Goal: Communication & Community: Answer question/provide support

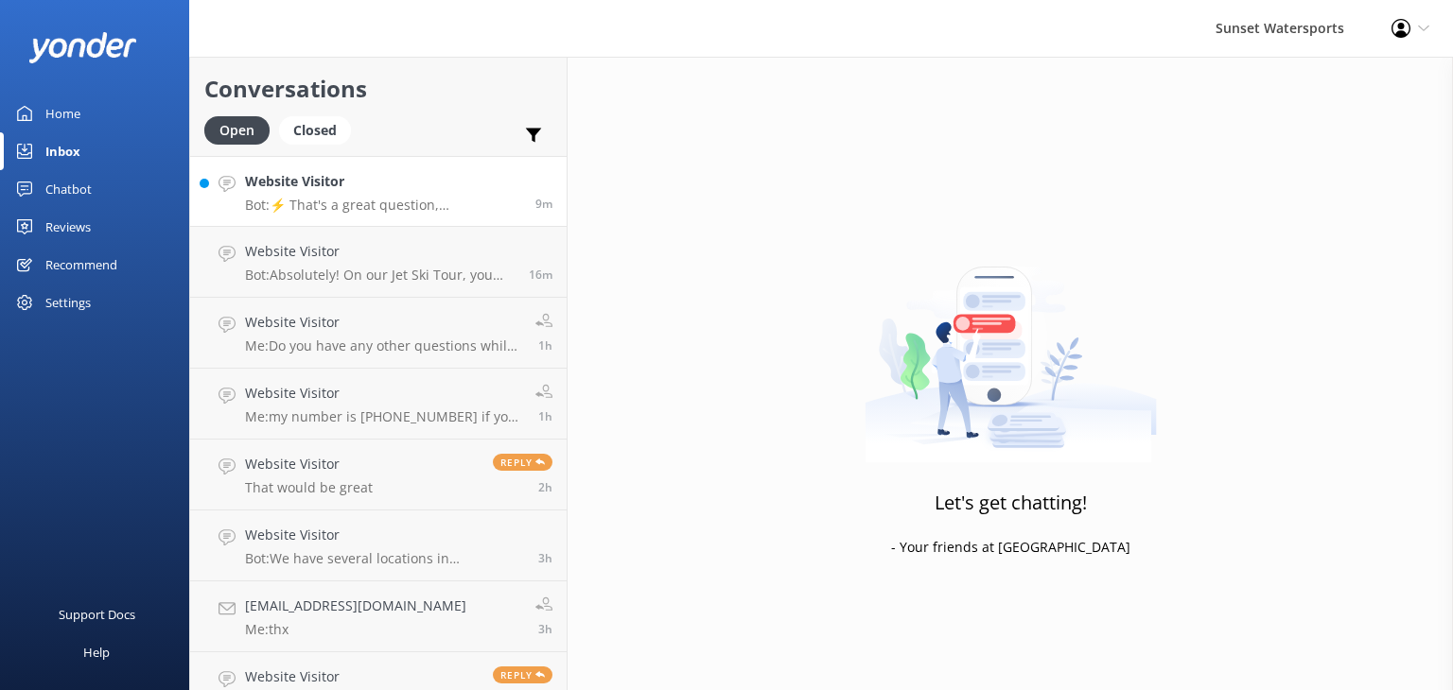
click at [387, 200] on p "Bot: ⚡ That's a great question, unfortunately I do not know the answer. I'm goi…" at bounding box center [383, 205] width 276 height 17
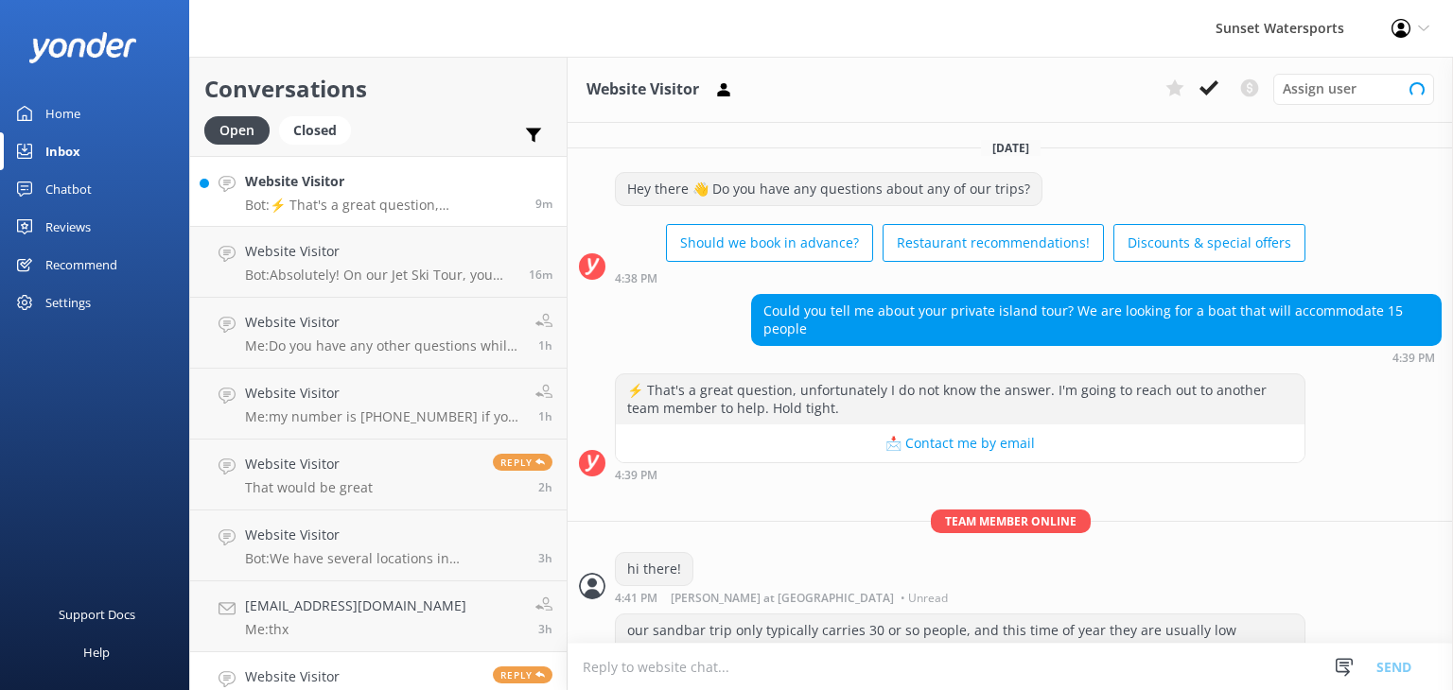
scroll to position [104, 0]
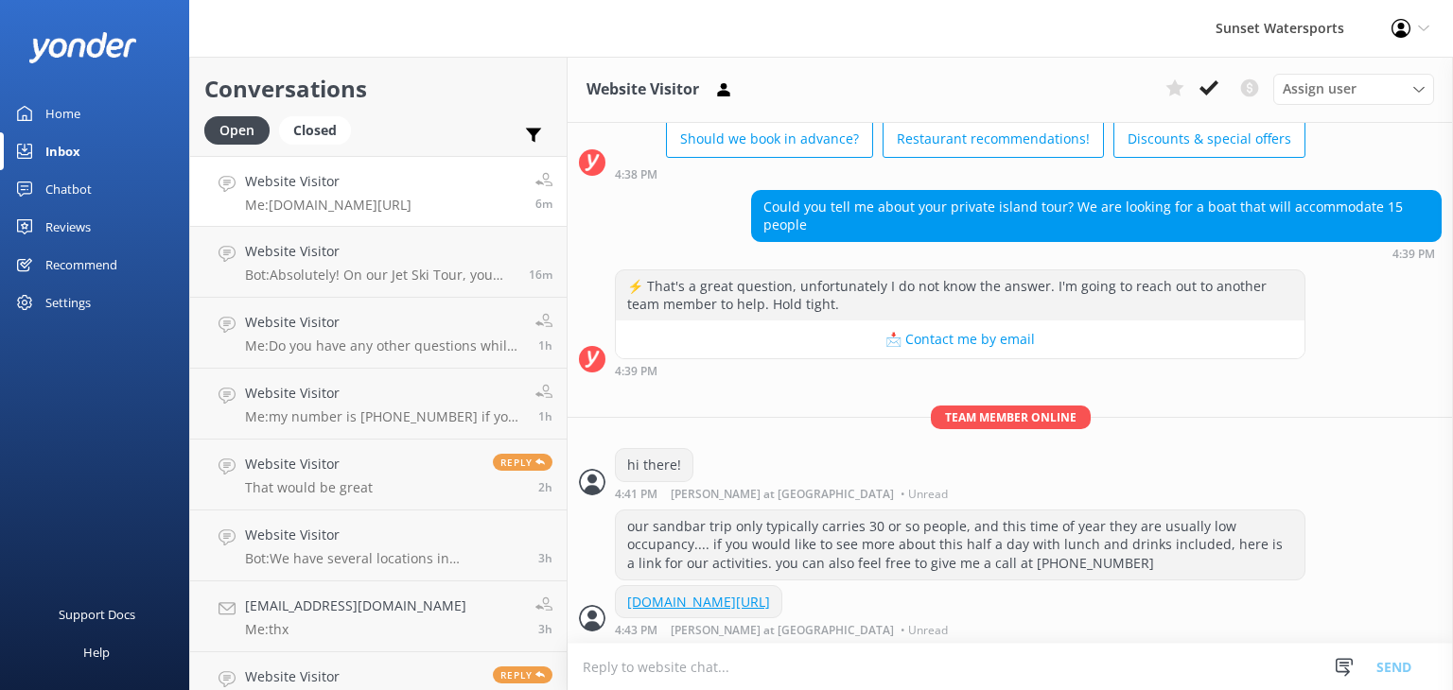
click at [403, 192] on div "Website Visitor Me: [DOMAIN_NAME][URL]" at bounding box center [328, 191] width 166 height 41
click at [372, 274] on p "Bot: Absolutely! On our Jet Ski Tour, you can switch drivers at the multiple sc…" at bounding box center [380, 275] width 270 height 17
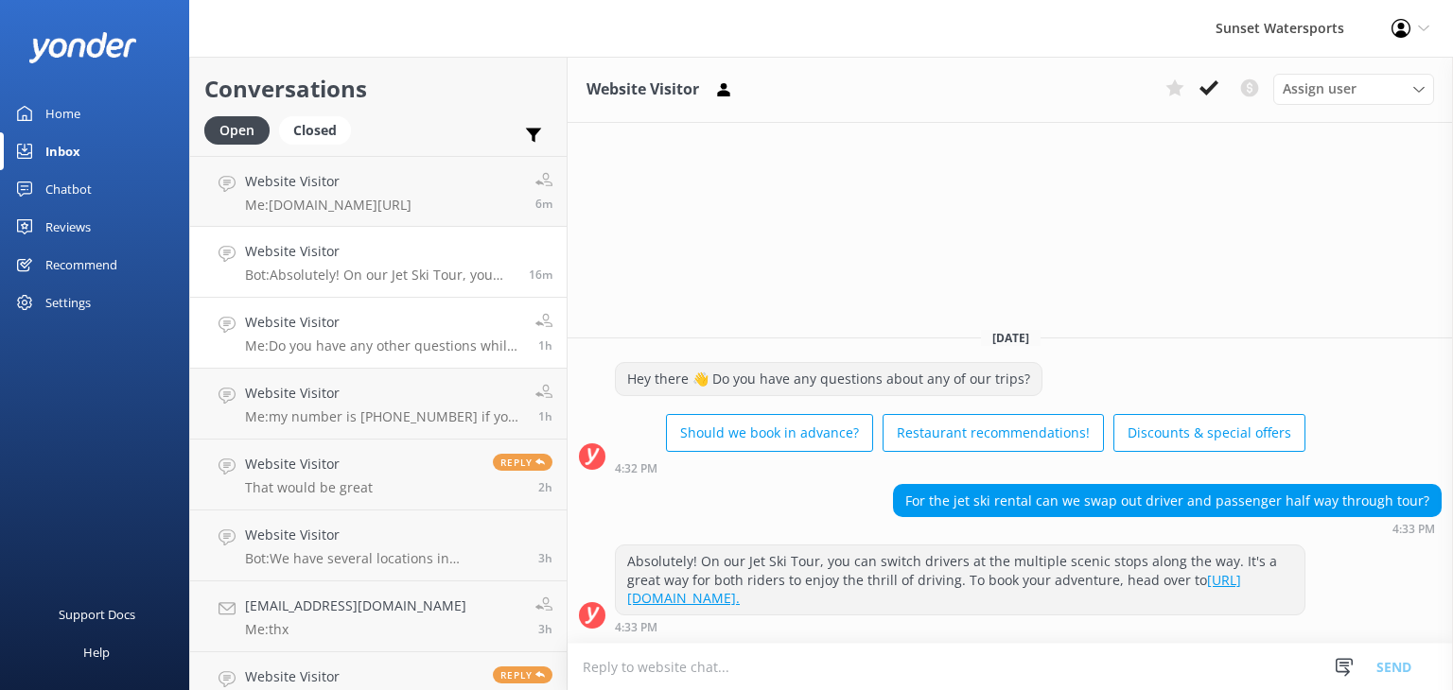
click at [341, 352] on p "Me: Do you have any other questions while I am here? By the way, my name is [PE…" at bounding box center [383, 346] width 276 height 17
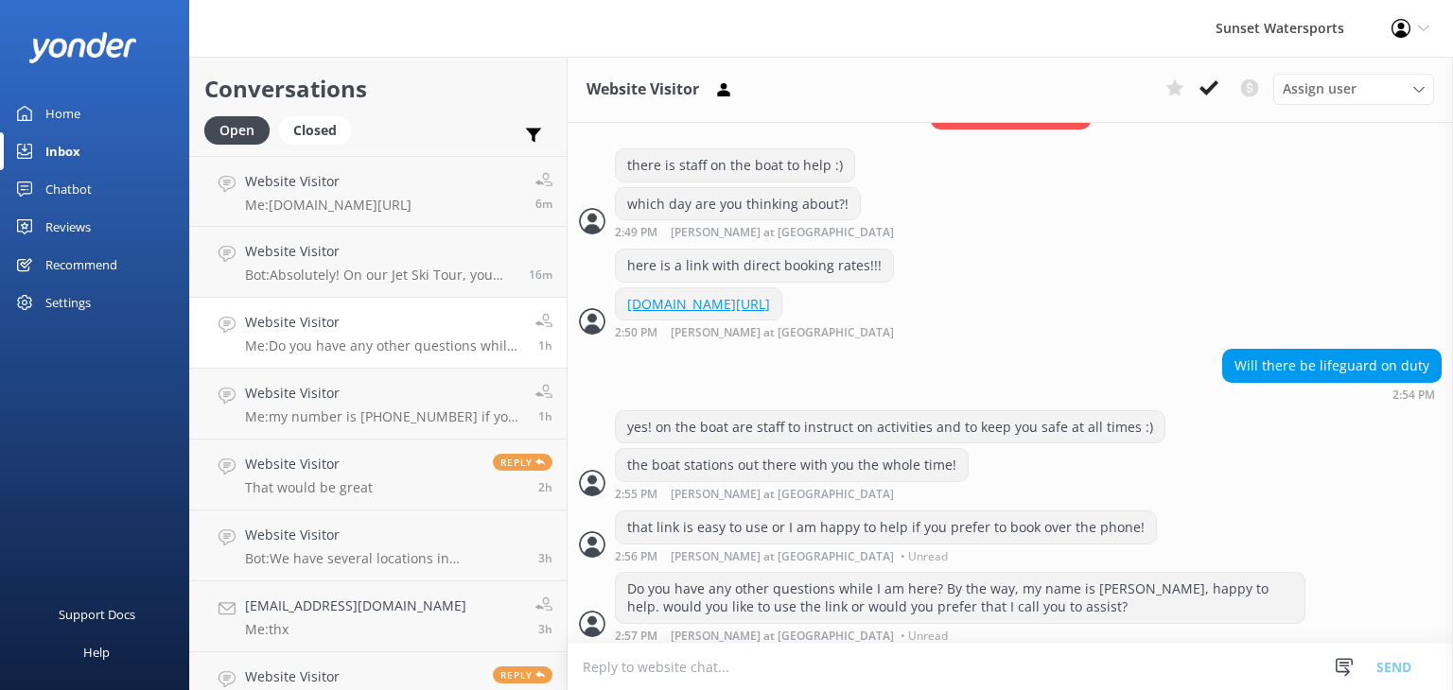
scroll to position [722, 0]
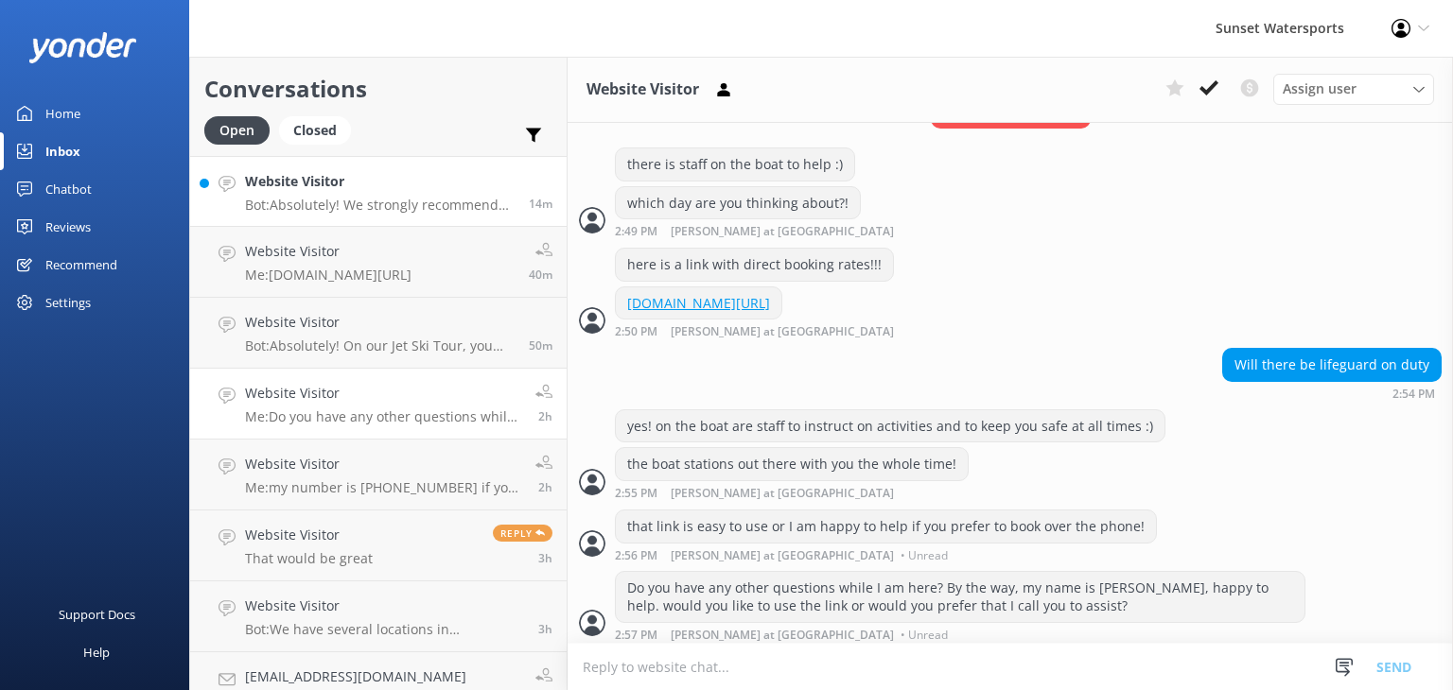
click at [363, 198] on p "Bot: Absolutely! We strongly recommend booking in advance since our tours tend …" at bounding box center [380, 205] width 270 height 17
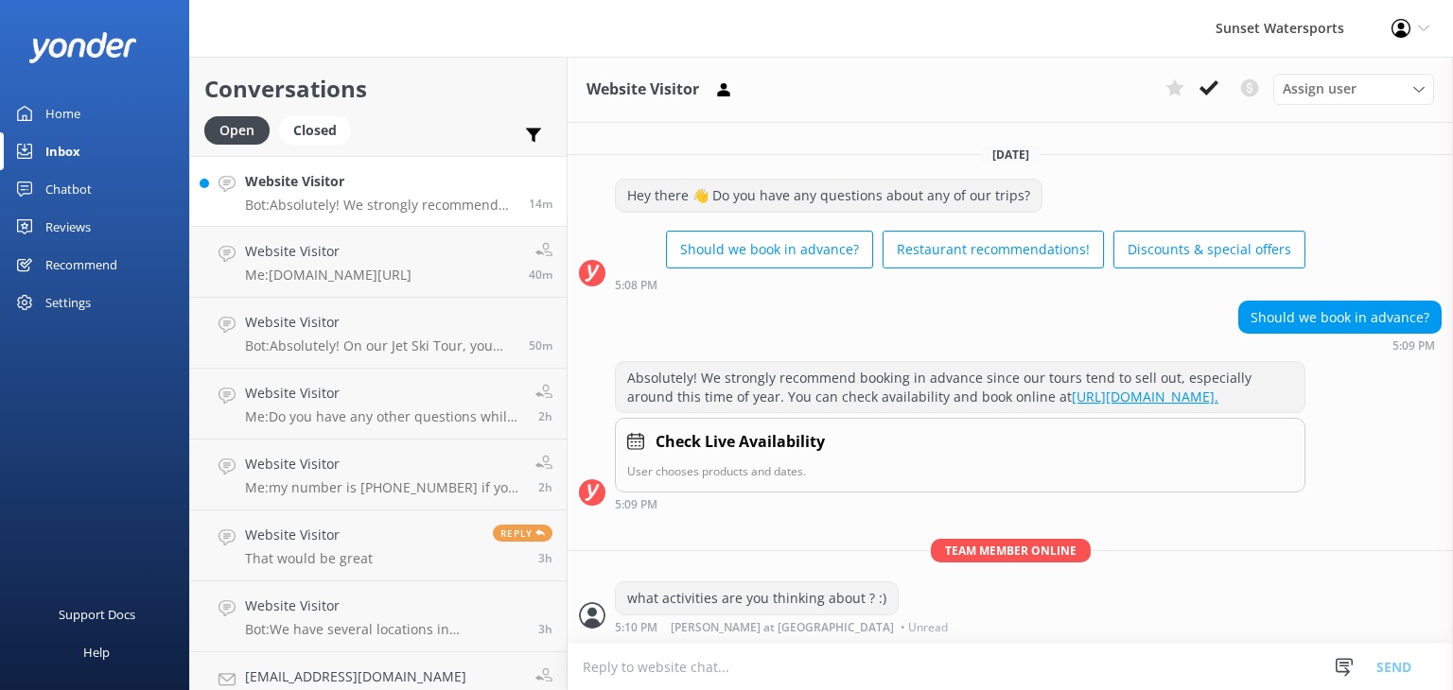
scroll to position [9, 0]
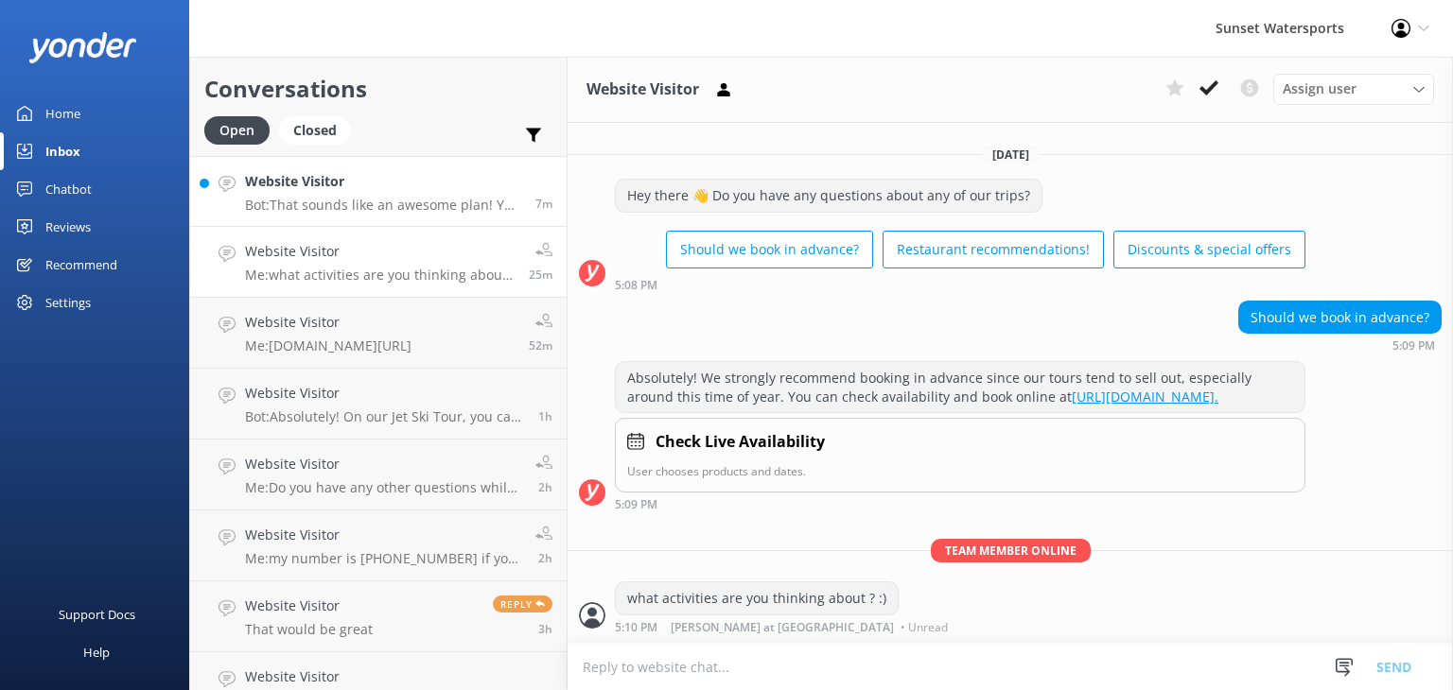
click at [399, 186] on h4 "Website Visitor" at bounding box center [383, 181] width 276 height 21
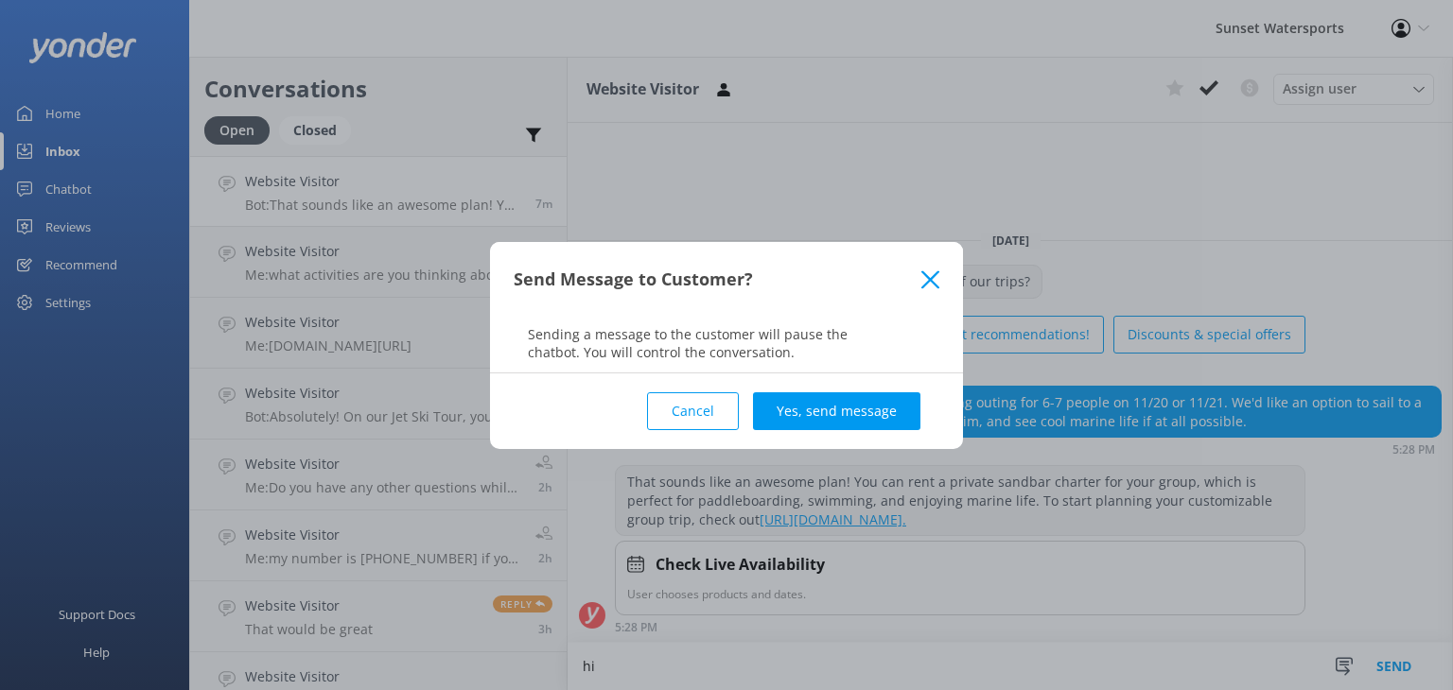
type textarea "hi"
click at [701, 407] on button "Cancel" at bounding box center [693, 411] width 92 height 38
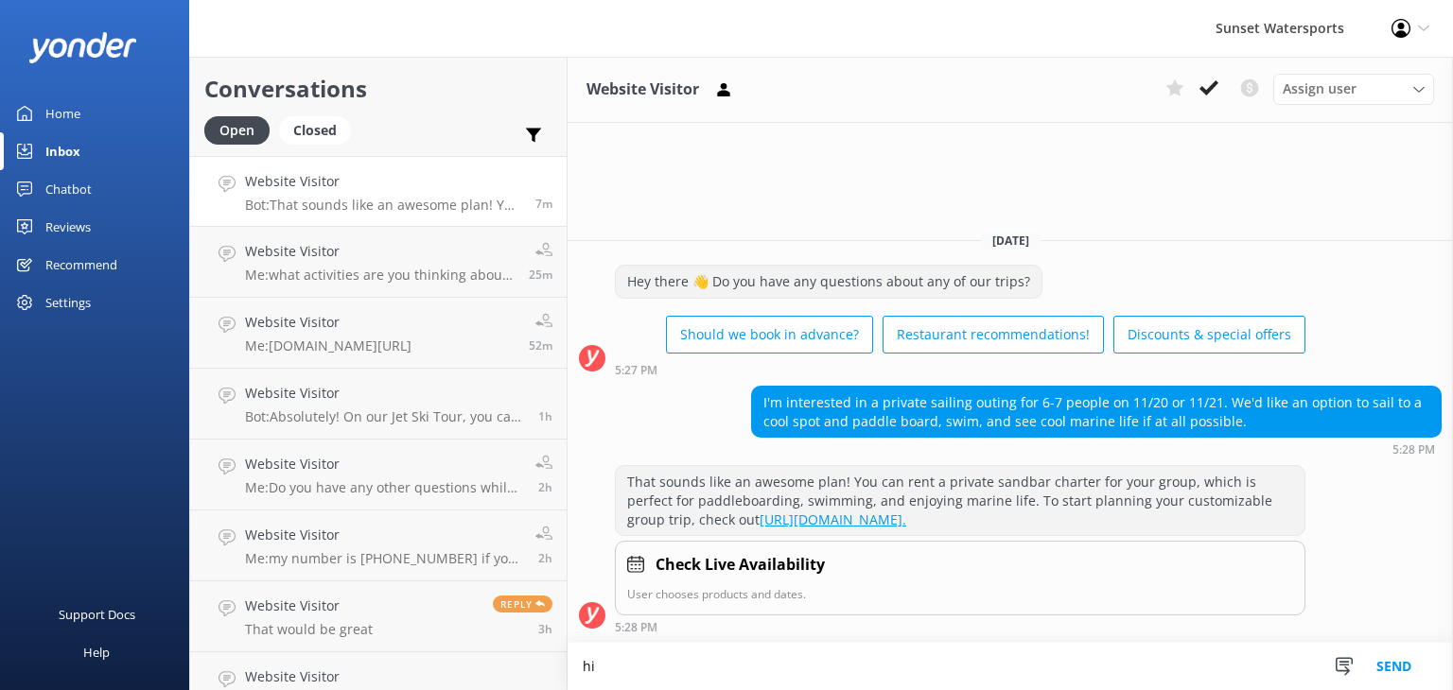
click at [1388, 670] on button "Send" at bounding box center [1393, 666] width 71 height 47
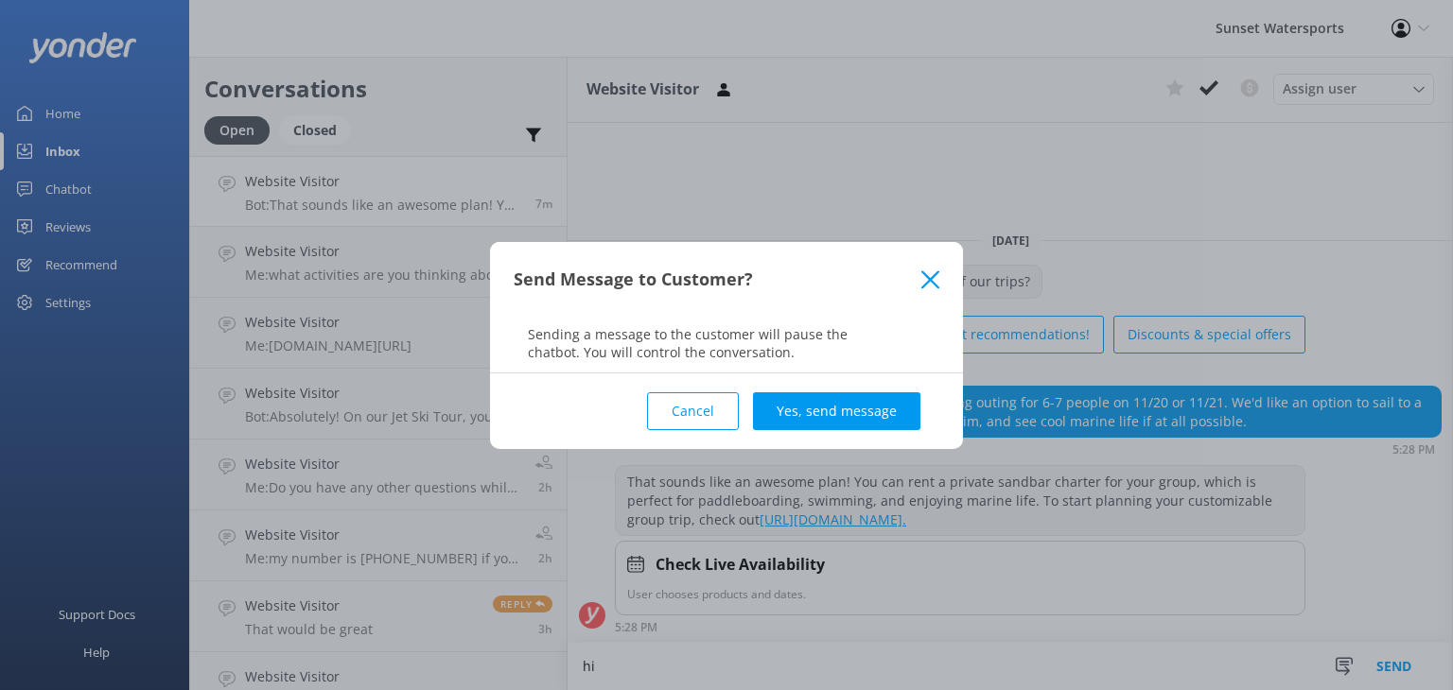
click at [847, 410] on button "Yes, send message" at bounding box center [836, 411] width 167 height 38
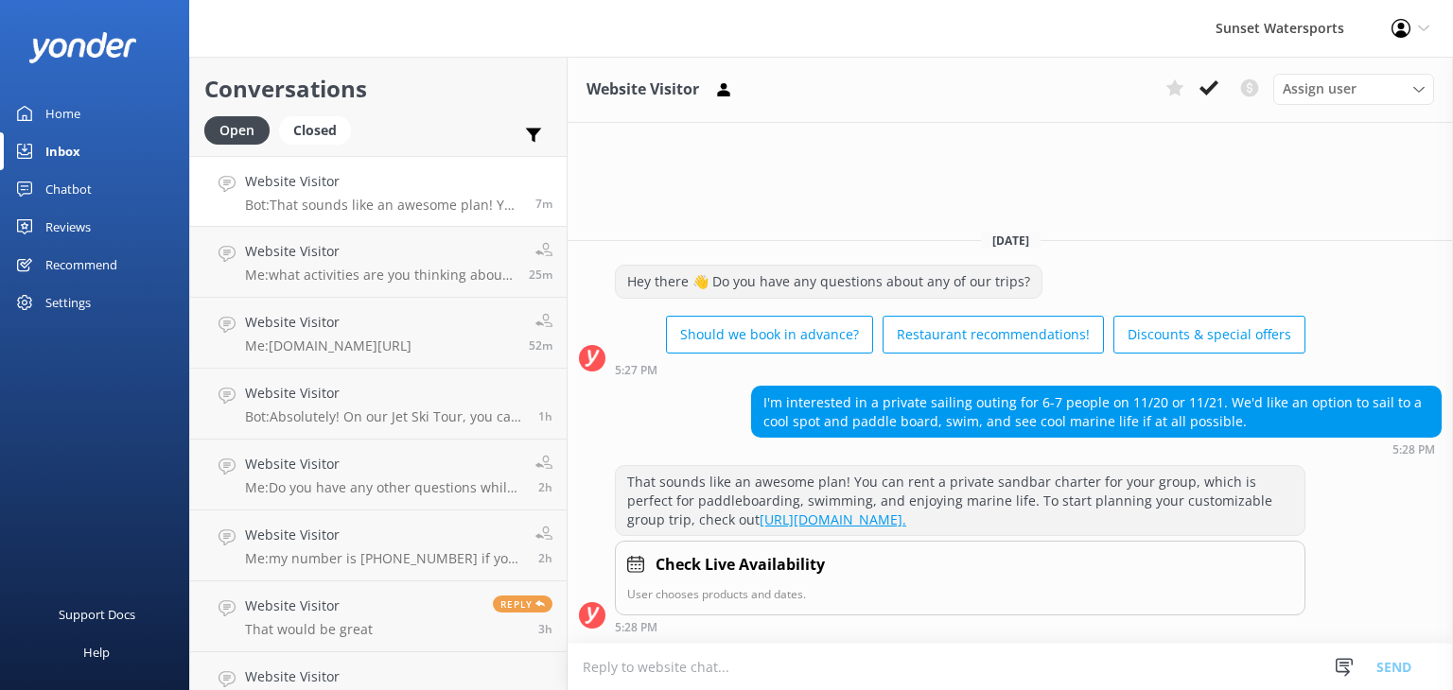
scroll to position [27, 0]
